Goal: Task Accomplishment & Management: Manage account settings

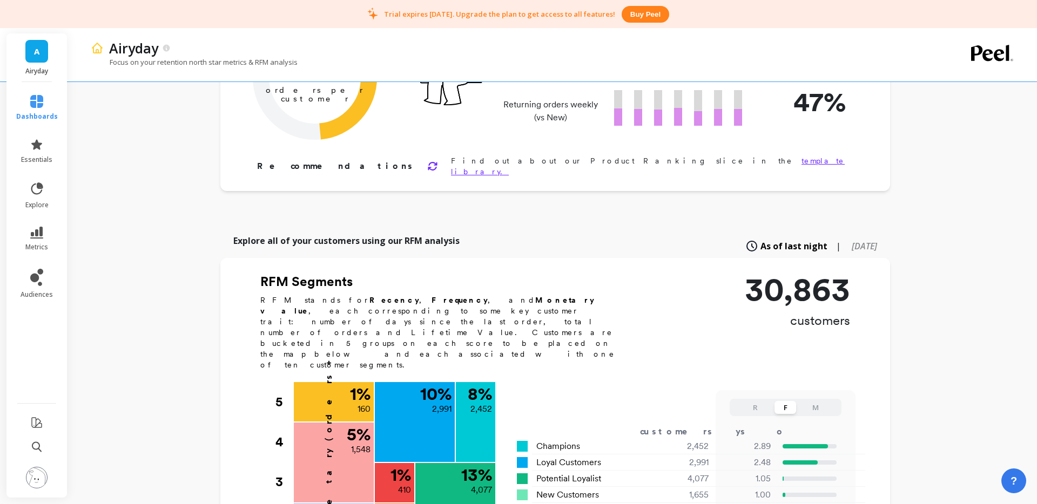
click at [1003, 336] on div "Airyday Focus on your retention north star metrics & RFM analysis Finish Setup …" at bounding box center [554, 462] width 963 height 1194
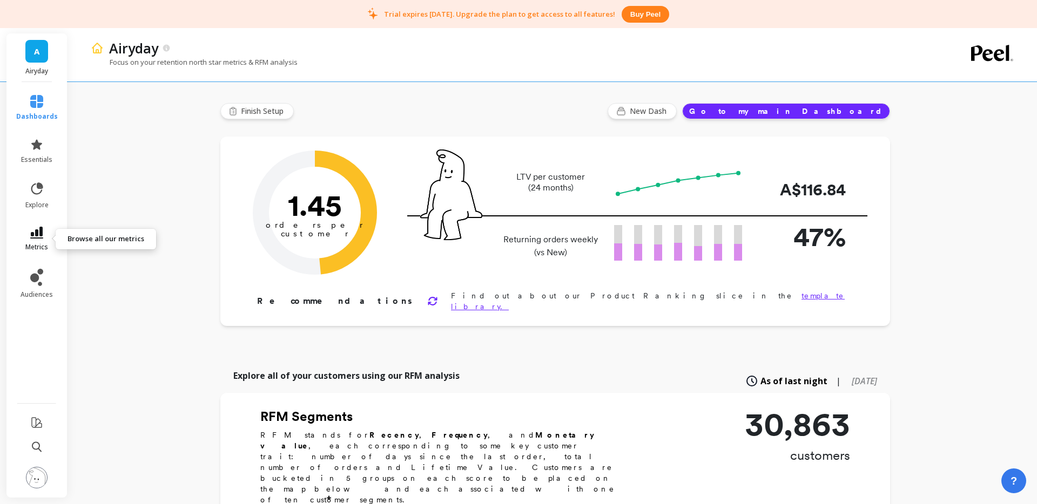
click at [35, 234] on icon at bounding box center [36, 233] width 13 height 12
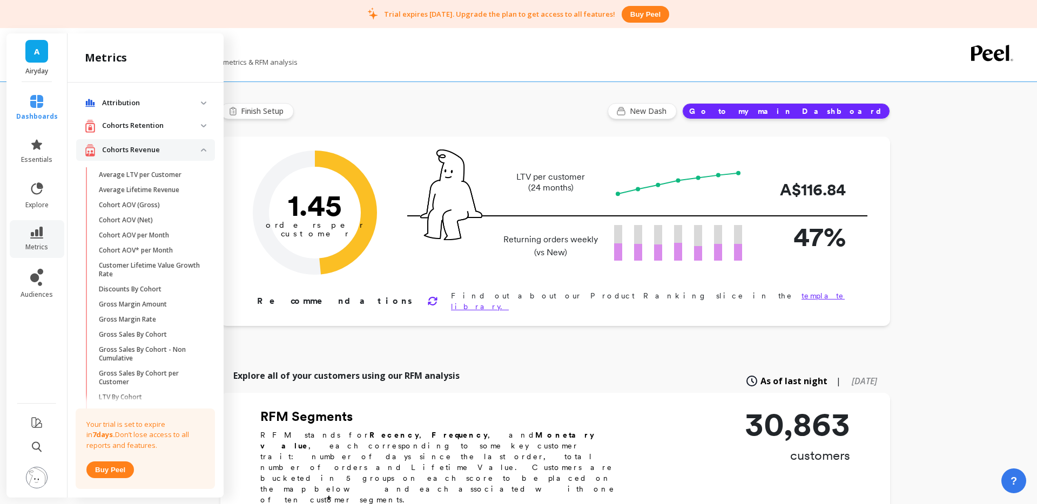
click at [156, 176] on p "Average LTV per Customer" at bounding box center [140, 175] width 83 height 9
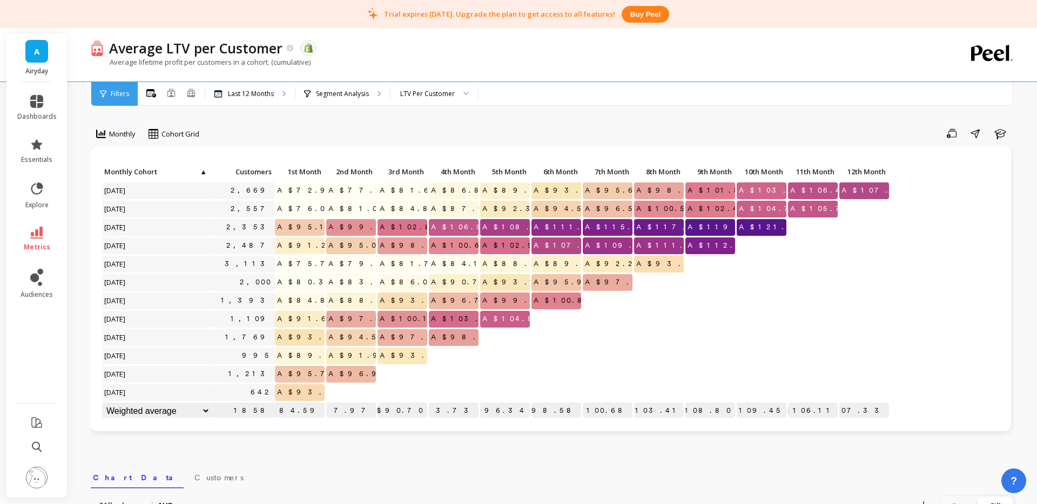
click at [202, 172] on span "▲" at bounding box center [203, 171] width 8 height 9
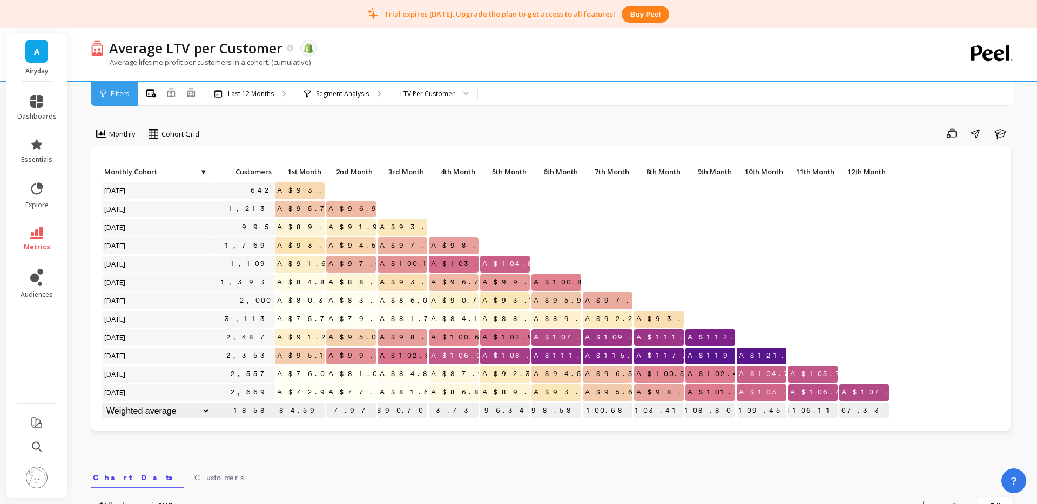
click at [203, 174] on span "▼" at bounding box center [203, 171] width 8 height 9
click at [199, 412] on select "Weighted average Weighted average excl. current month Sum [PERSON_NAME]" at bounding box center [156, 411] width 108 height 17
click at [151, 406] on select "Weighted average Weighted average excl. current month Sum [PERSON_NAME]" at bounding box center [156, 411] width 108 height 17
click at [133, 171] on span "Monthly Cohort" at bounding box center [155, 171] width 103 height 9
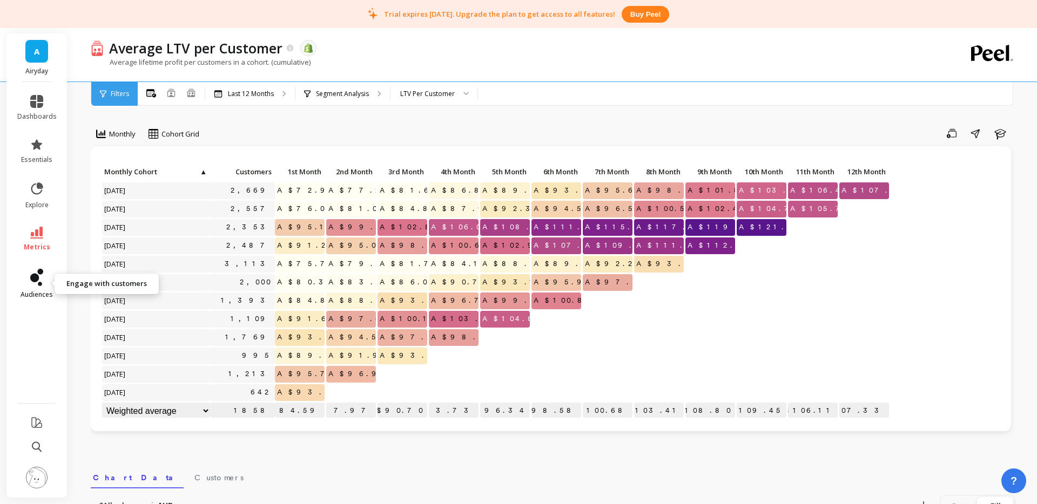
click at [46, 281] on link "audiences" at bounding box center [36, 284] width 39 height 30
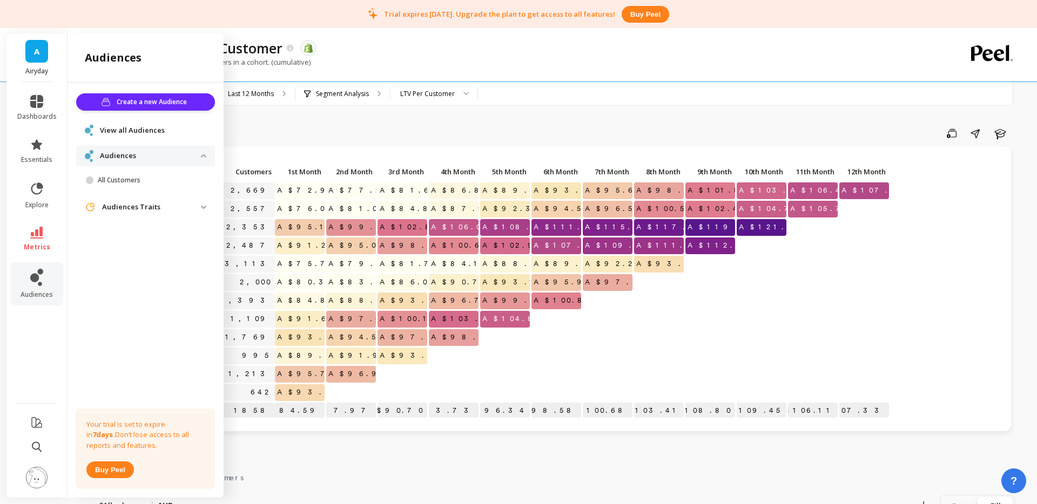
click at [158, 130] on span "View all Audiences" at bounding box center [132, 130] width 65 height 11
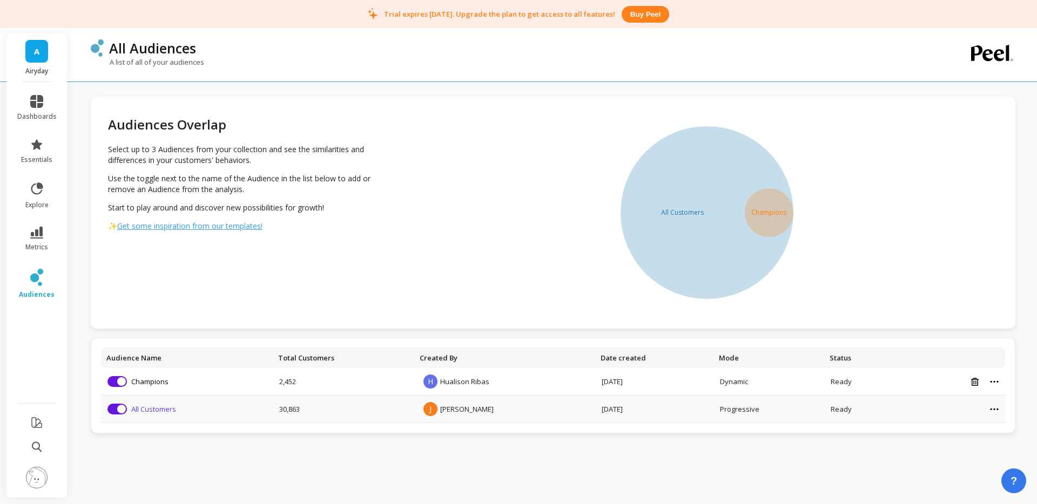
click at [160, 407] on link "All Customers" at bounding box center [153, 410] width 45 height 10
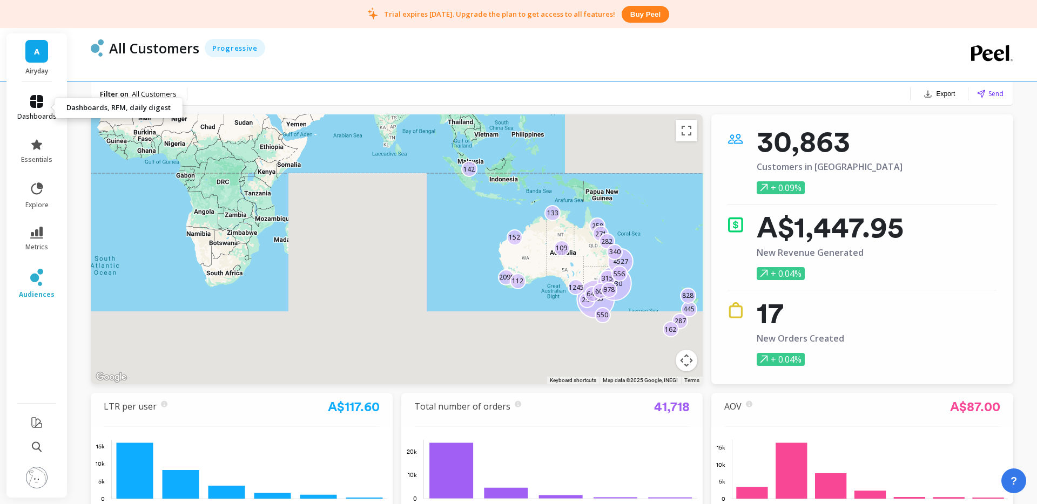
click at [31, 100] on icon at bounding box center [36, 101] width 13 height 13
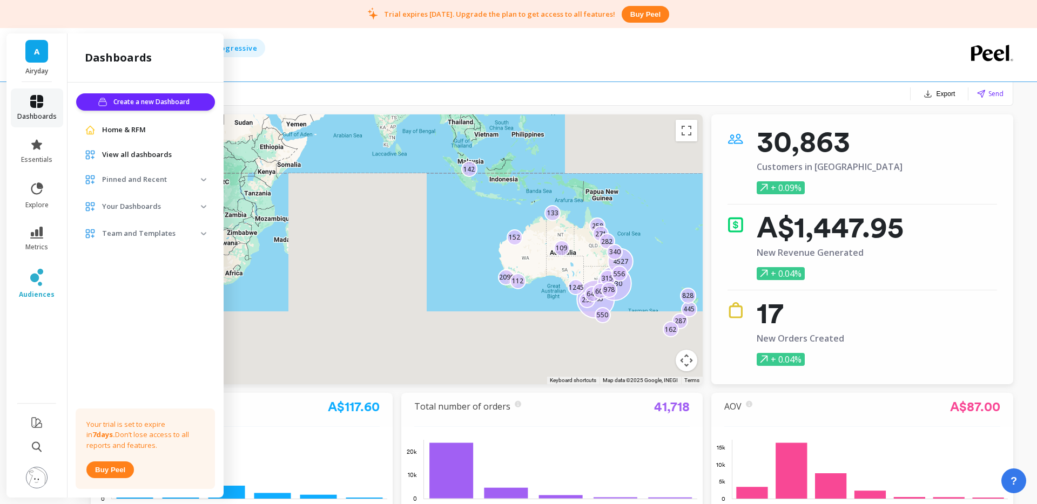
click at [46, 105] on link "dashboards" at bounding box center [36, 108] width 39 height 26
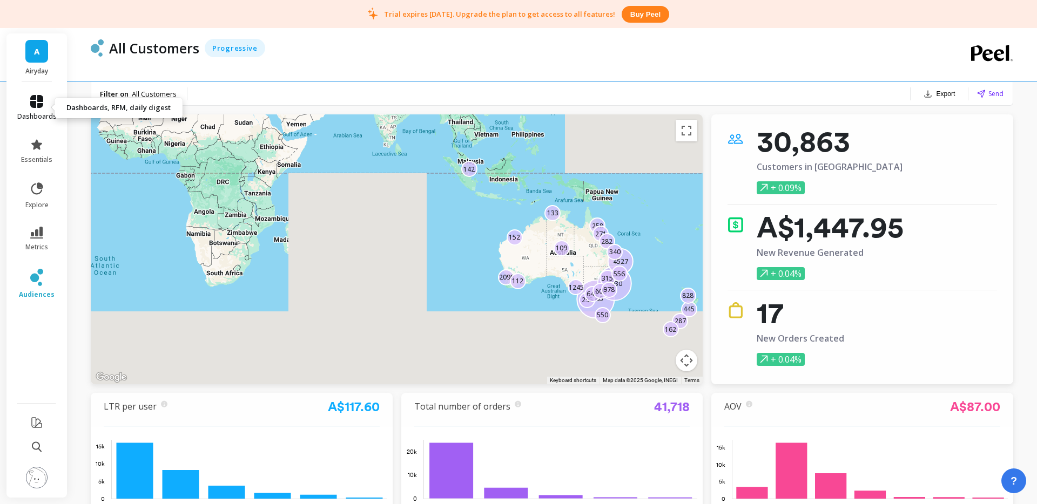
click at [37, 108] on link "dashboards" at bounding box center [36, 108] width 39 height 26
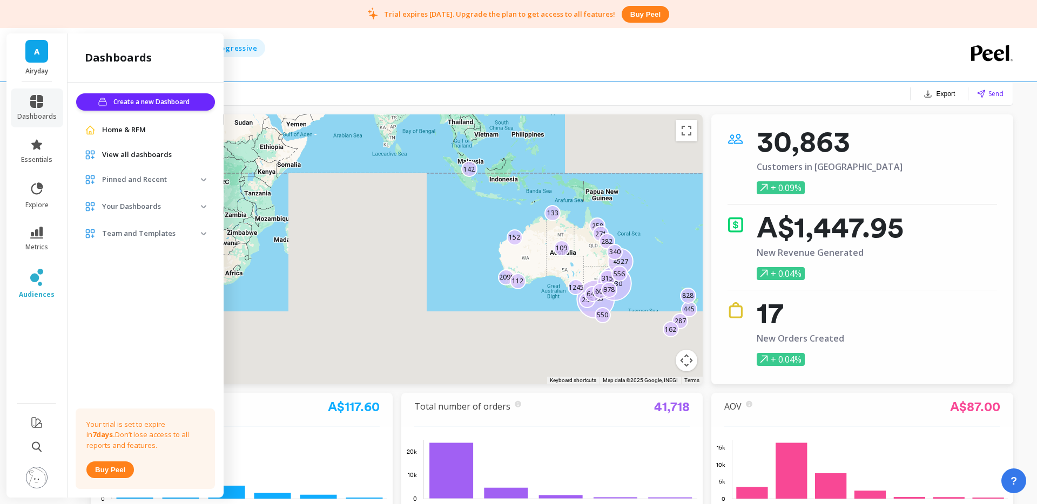
click at [134, 158] on span "View all dashboards" at bounding box center [137, 155] width 70 height 11
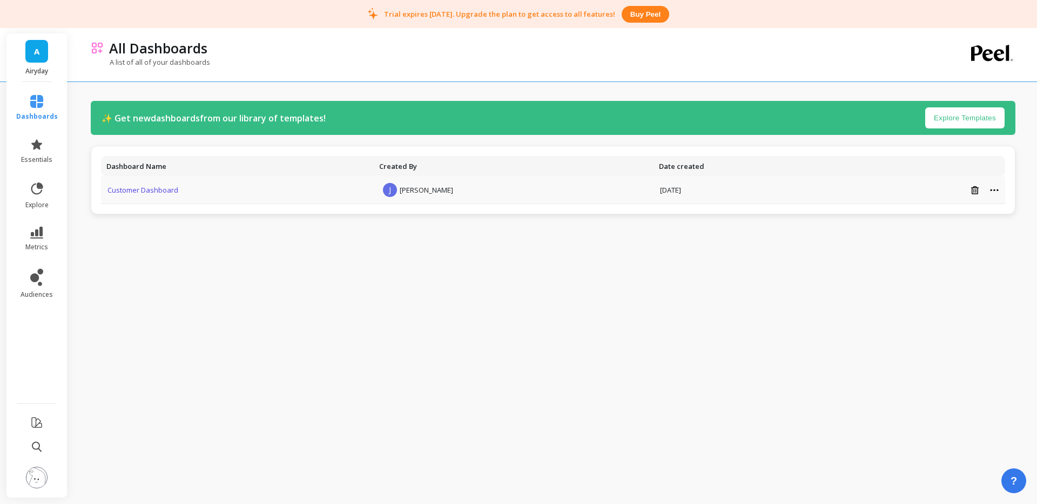
click at [144, 191] on link "Customer Dashboard" at bounding box center [142, 190] width 71 height 10
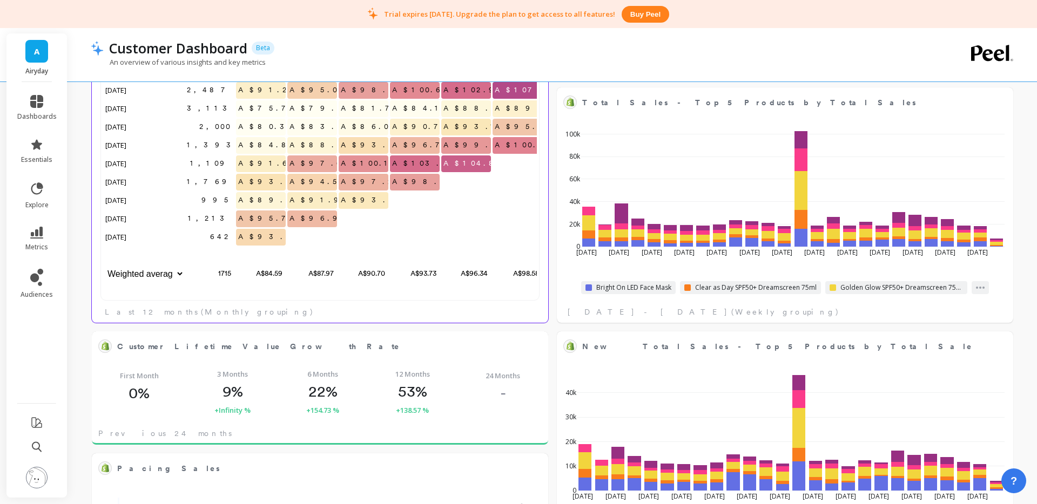
scroll to position [427, 0]
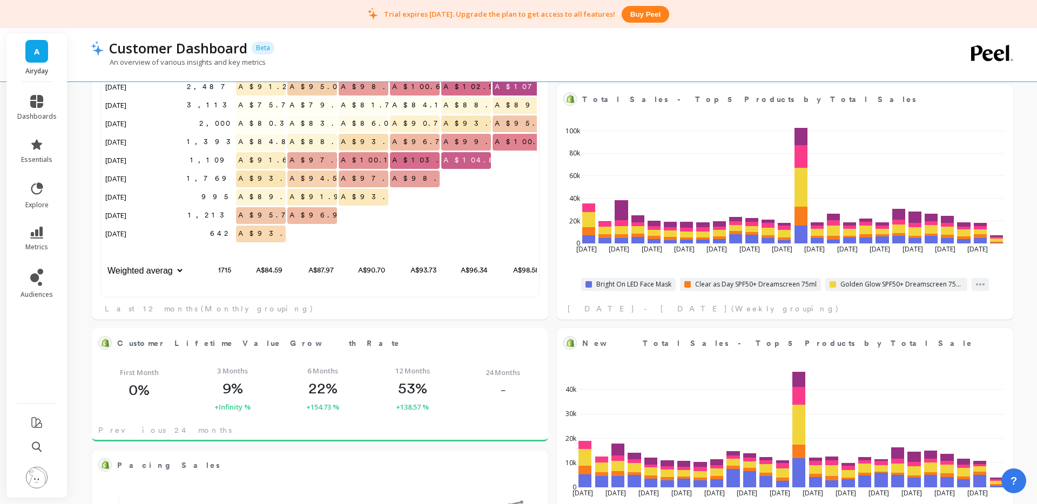
click at [38, 51] on span "A" at bounding box center [36, 51] width 5 height 12
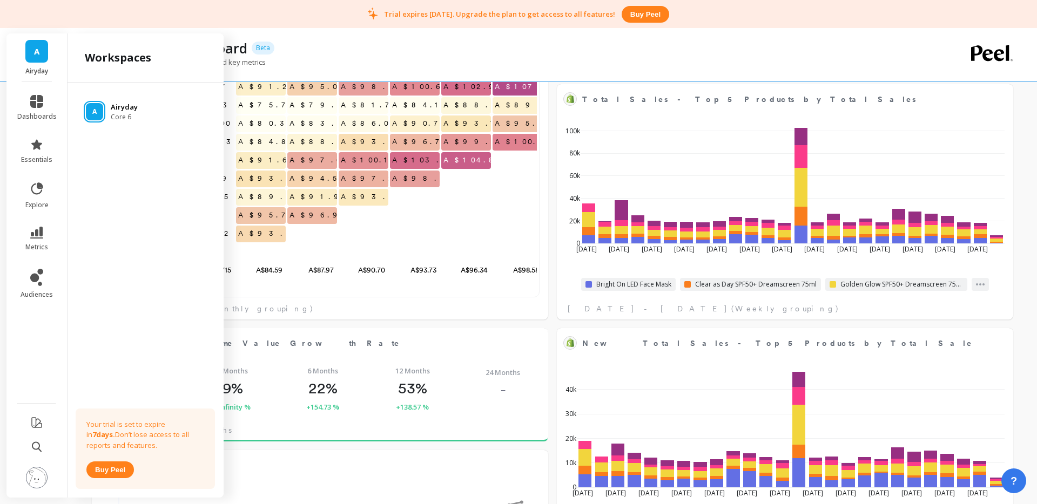
click at [129, 107] on p "Airyday" at bounding box center [124, 107] width 27 height 11
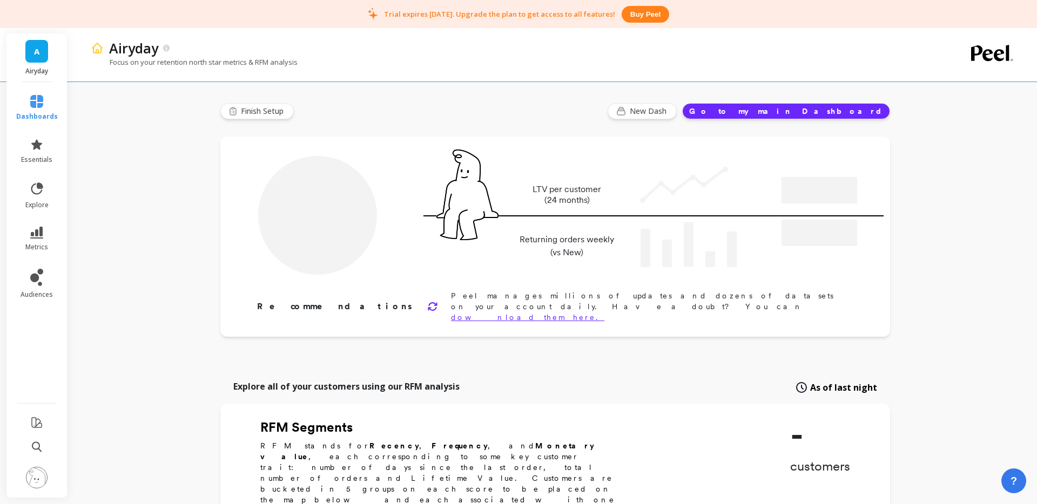
type input "Champions"
type input "2452"
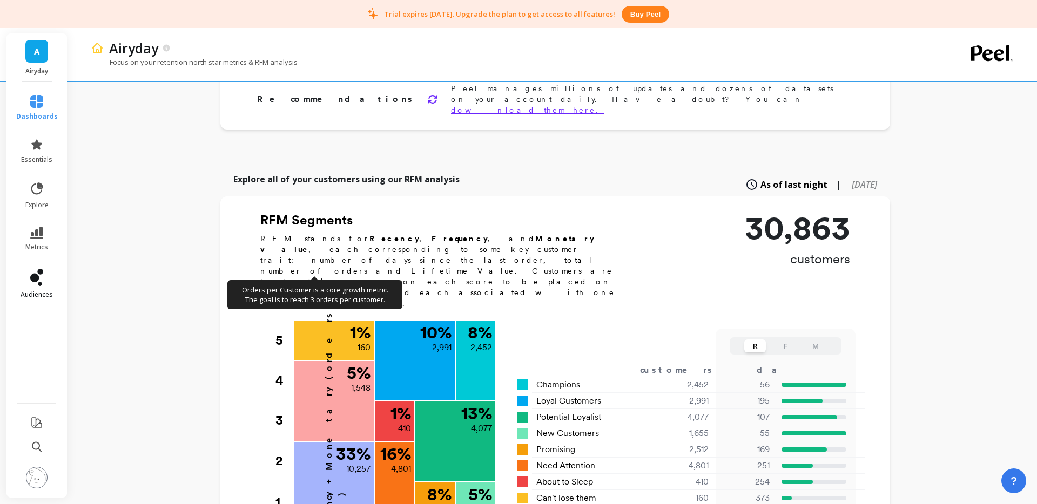
scroll to position [211, 0]
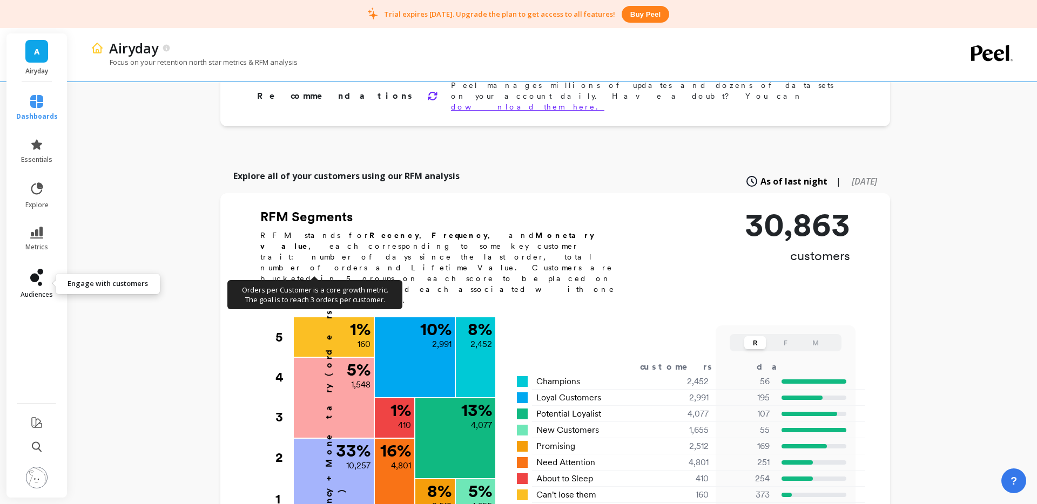
click at [38, 276] on icon at bounding box center [34, 278] width 9 height 9
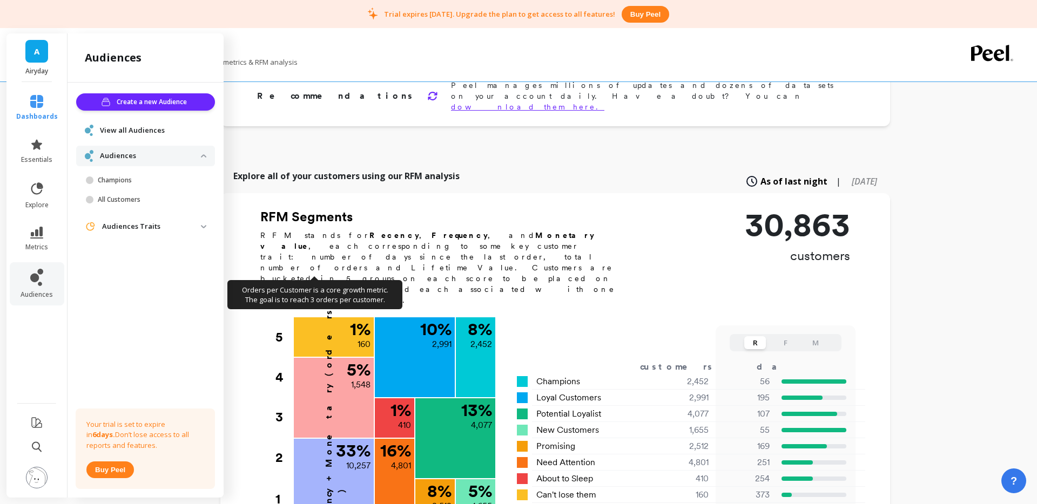
click at [125, 146] on span "Audiences" at bounding box center [145, 156] width 139 height 20
click at [123, 154] on p "Audiences" at bounding box center [150, 156] width 101 height 11
click at [126, 177] on p "Champions" at bounding box center [149, 180] width 103 height 9
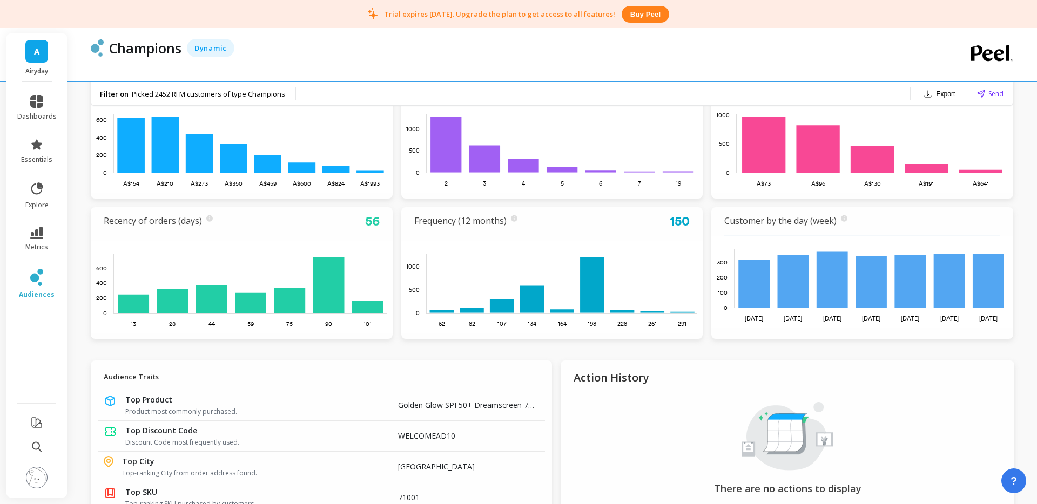
scroll to position [361, 0]
